Goal: Task Accomplishment & Management: Complete application form

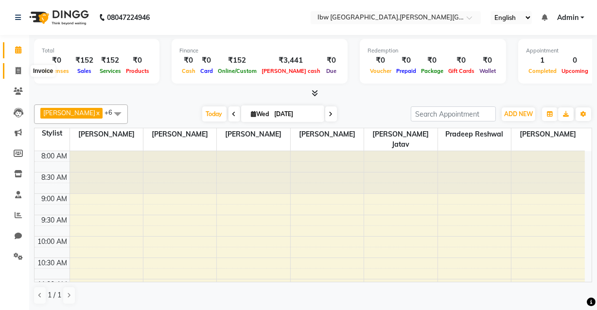
click at [19, 66] on span at bounding box center [18, 71] width 17 height 11
select select "8549"
select select "service"
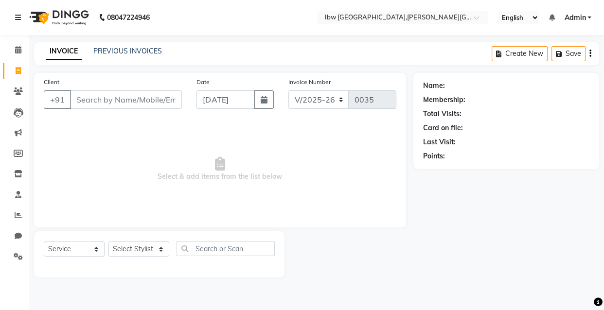
click at [129, 101] on input "Client" at bounding box center [126, 99] width 112 height 18
type input "7828047541"
click at [168, 102] on span "Add Client" at bounding box center [157, 100] width 38 height 10
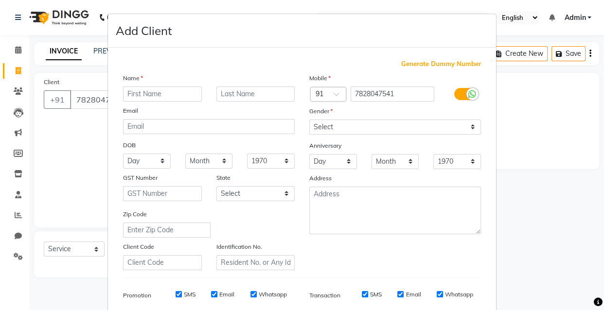
click at [167, 96] on input "text" at bounding box center [162, 94] width 79 height 15
type input "munni"
click at [234, 97] on input "text" at bounding box center [255, 94] width 79 height 15
type input "Kaur"
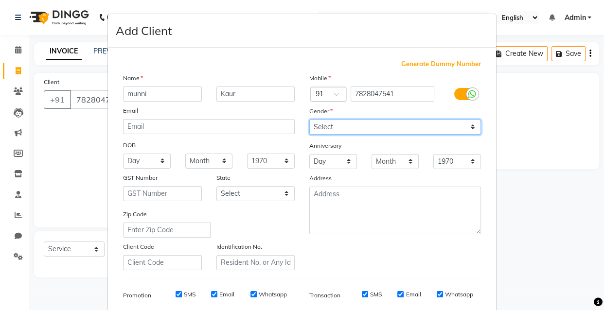
click at [471, 127] on select "Select [DEMOGRAPHIC_DATA] [DEMOGRAPHIC_DATA] Other Prefer Not To Say" at bounding box center [395, 127] width 172 height 15
click at [309, 120] on select "Select [DEMOGRAPHIC_DATA] [DEMOGRAPHIC_DATA] Other Prefer Not To Say" at bounding box center [395, 127] width 172 height 15
click at [470, 129] on select "Select [DEMOGRAPHIC_DATA] [DEMOGRAPHIC_DATA] Other Prefer Not To Say" at bounding box center [395, 127] width 172 height 15
select select "[DEMOGRAPHIC_DATA]"
click at [309, 120] on select "Select [DEMOGRAPHIC_DATA] [DEMOGRAPHIC_DATA] Other Prefer Not To Say" at bounding box center [395, 127] width 172 height 15
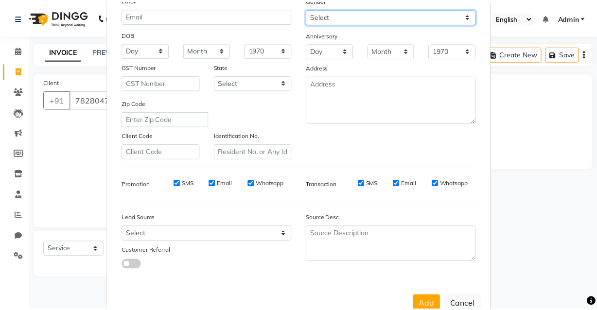
scroll to position [132, 0]
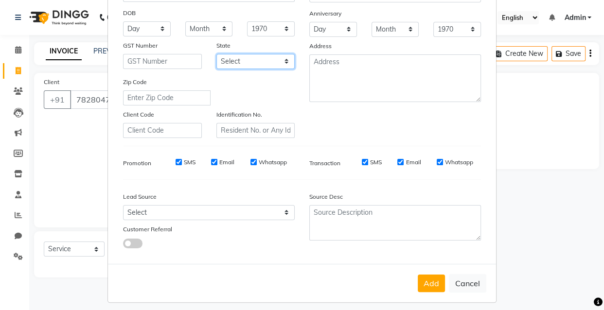
click at [281, 61] on select "Select [GEOGRAPHIC_DATA] [GEOGRAPHIC_DATA] [GEOGRAPHIC_DATA] [GEOGRAPHIC_DATA] …" at bounding box center [255, 61] width 79 height 15
select select "21"
click at [216, 54] on select "Select [GEOGRAPHIC_DATA] [GEOGRAPHIC_DATA] [GEOGRAPHIC_DATA] [GEOGRAPHIC_DATA] …" at bounding box center [255, 61] width 79 height 15
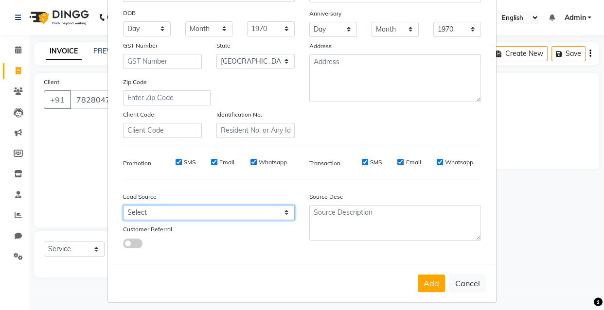
click at [284, 214] on select "Select Walk-in Referral Internet Friend Word of Mouth Advertisement Facebook Ju…" at bounding box center [209, 212] width 172 height 15
select select "55818"
click at [123, 207] on select "Select Walk-in Referral Internet Friend Word of Mouth Advertisement Facebook Ju…" at bounding box center [209, 212] width 172 height 15
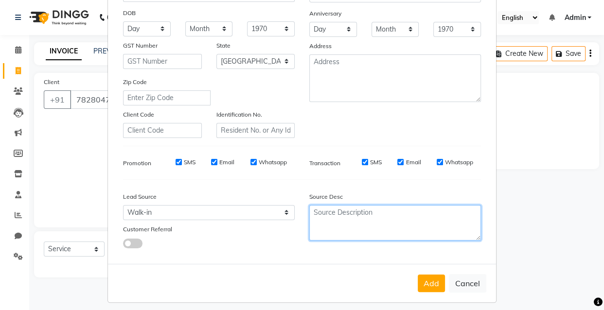
click at [355, 226] on textarea at bounding box center [395, 223] width 172 height 36
type textarea "eye Brow"
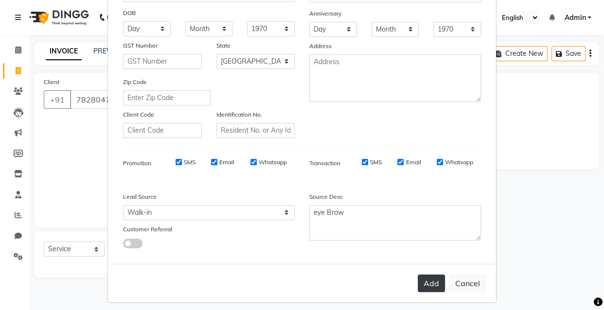
click at [422, 287] on button "Add" at bounding box center [431, 284] width 27 height 18
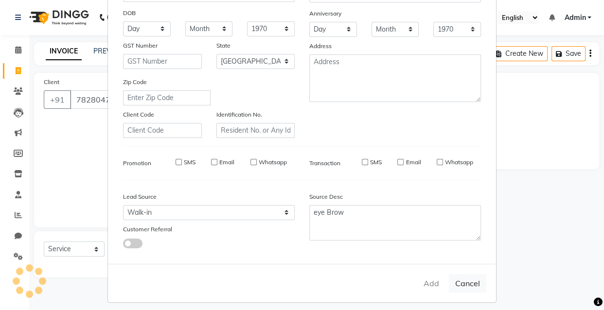
select select
select select "null"
select select
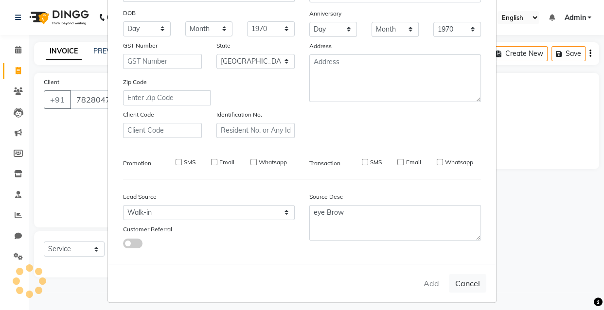
select select
checkbox input "false"
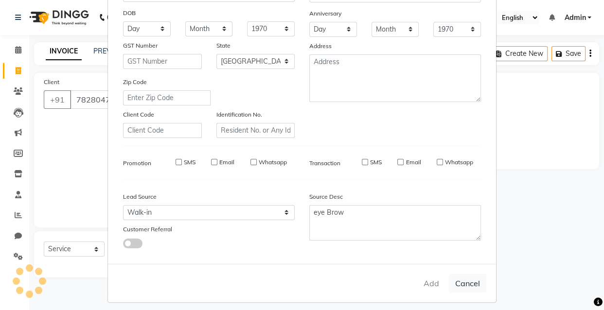
checkbox input "false"
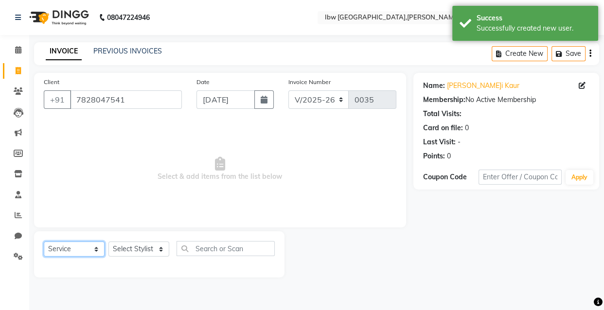
click at [96, 251] on select "Select Service Product Membership Package Voucher Prepaid Gift Card" at bounding box center [74, 249] width 61 height 15
click at [44, 242] on select "Select Service Product Membership Package Voucher Prepaid Gift Card" at bounding box center [74, 249] width 61 height 15
click at [160, 252] on select "Select Stylist [PERSON_NAME] [PERSON_NAME] Manager mukesh sen Pradeep reshwal […" at bounding box center [138, 249] width 61 height 15
select select "89187"
click at [108, 242] on select "Select Stylist [PERSON_NAME] [PERSON_NAME] Manager mukesh sen Pradeep reshwal […" at bounding box center [138, 249] width 61 height 15
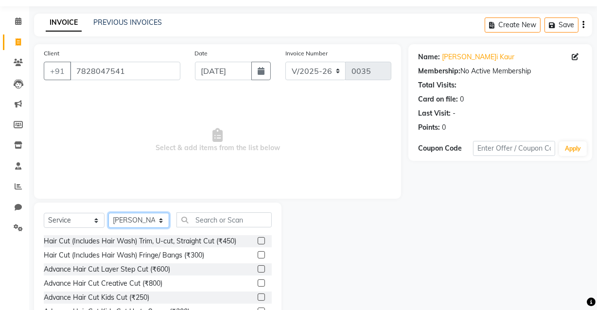
scroll to position [44, 0]
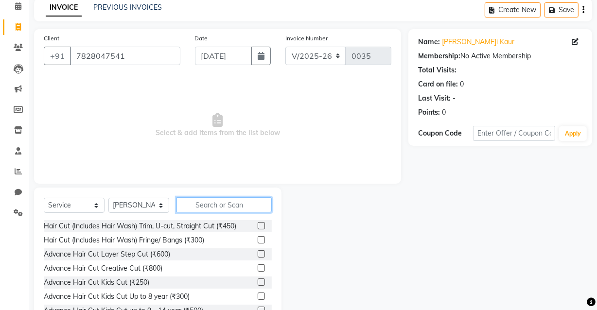
click at [229, 207] on input "text" at bounding box center [224, 205] width 95 height 15
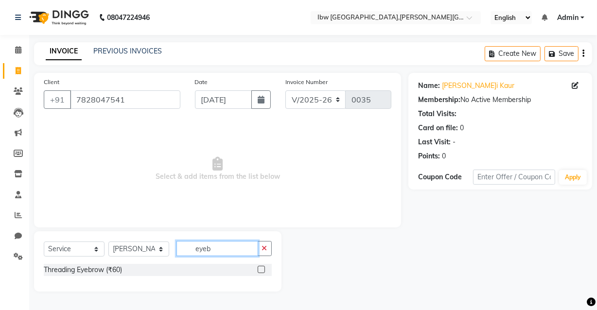
scroll to position [0, 0]
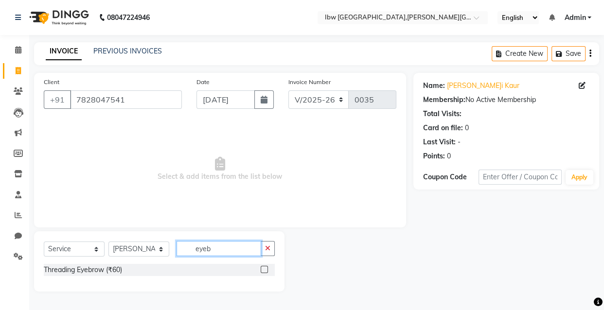
type input "eyeb"
click at [266, 270] on label at bounding box center [264, 269] width 7 height 7
click at [266, 270] on input "checkbox" at bounding box center [264, 270] width 6 height 6
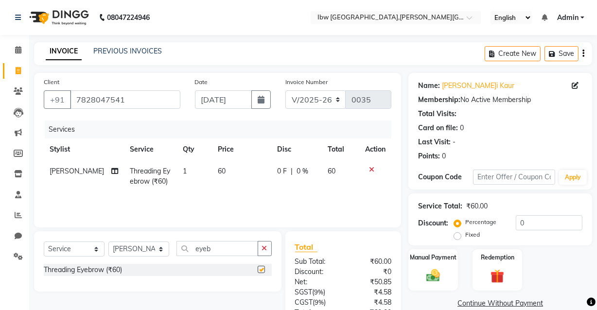
checkbox input "false"
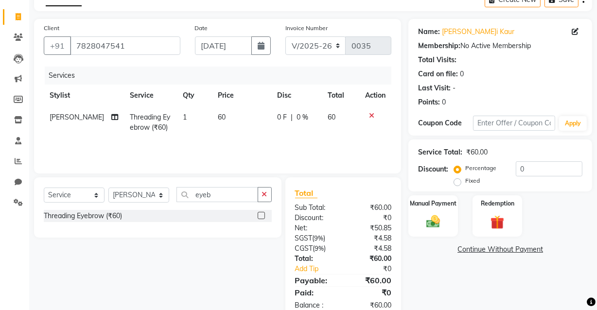
scroll to position [79, 0]
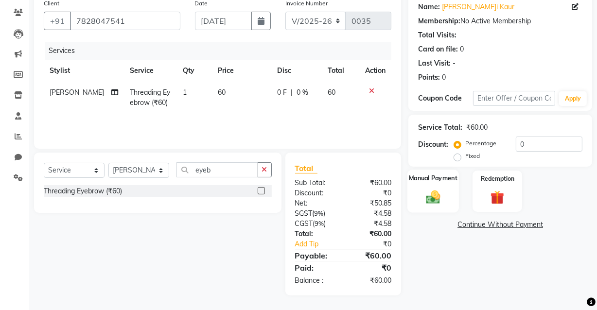
click at [435, 199] on img at bounding box center [433, 197] width 23 height 17
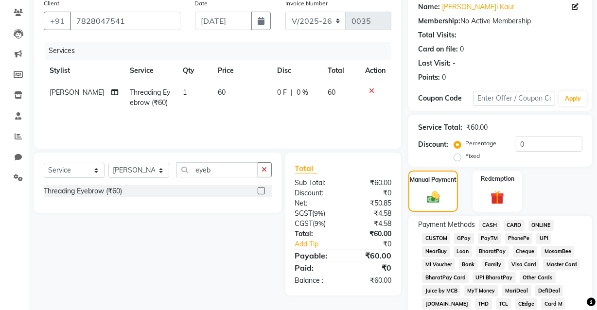
click at [544, 240] on span "UPI" at bounding box center [544, 238] width 15 height 11
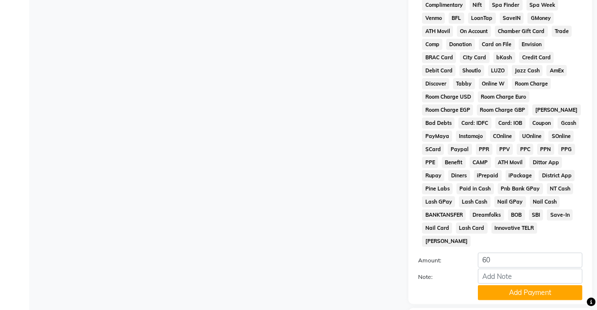
scroll to position [433, 0]
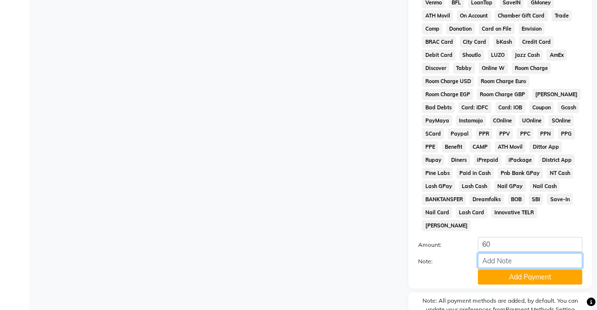
click at [493, 253] on input "Note:" at bounding box center [530, 260] width 105 height 15
type input "Gpay"
click at [521, 270] on button "Add Payment" at bounding box center [530, 277] width 105 height 15
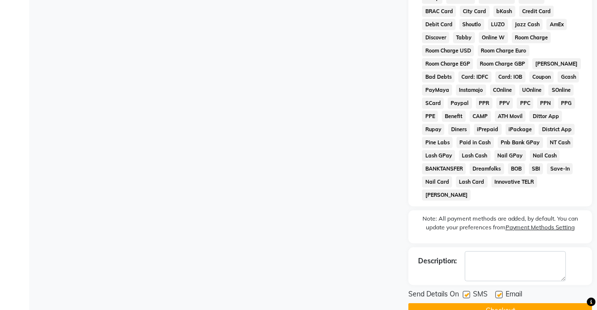
scroll to position [472, 0]
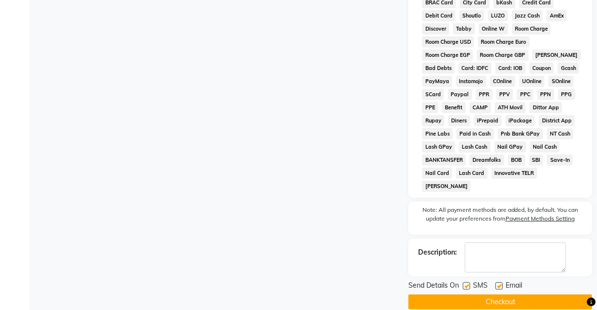
click at [498, 295] on button "Checkout" at bounding box center [501, 302] width 184 height 15
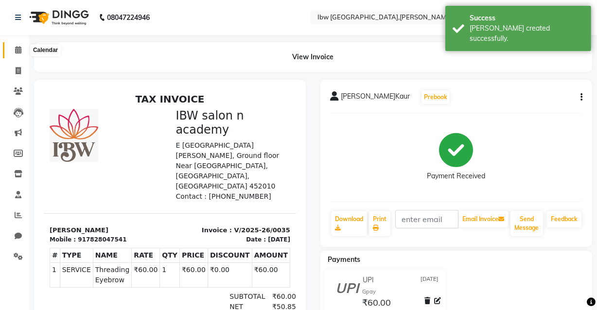
click at [19, 49] on icon at bounding box center [18, 49] width 6 height 7
